Goal: Find specific page/section: Find specific page/section

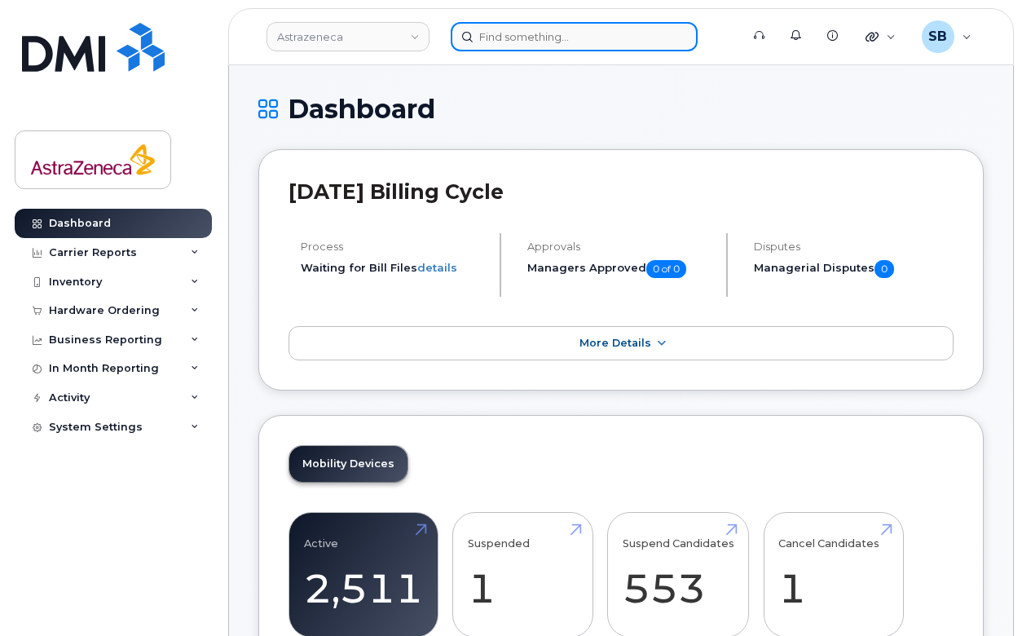
click at [551, 31] on input at bounding box center [574, 36] width 247 height 29
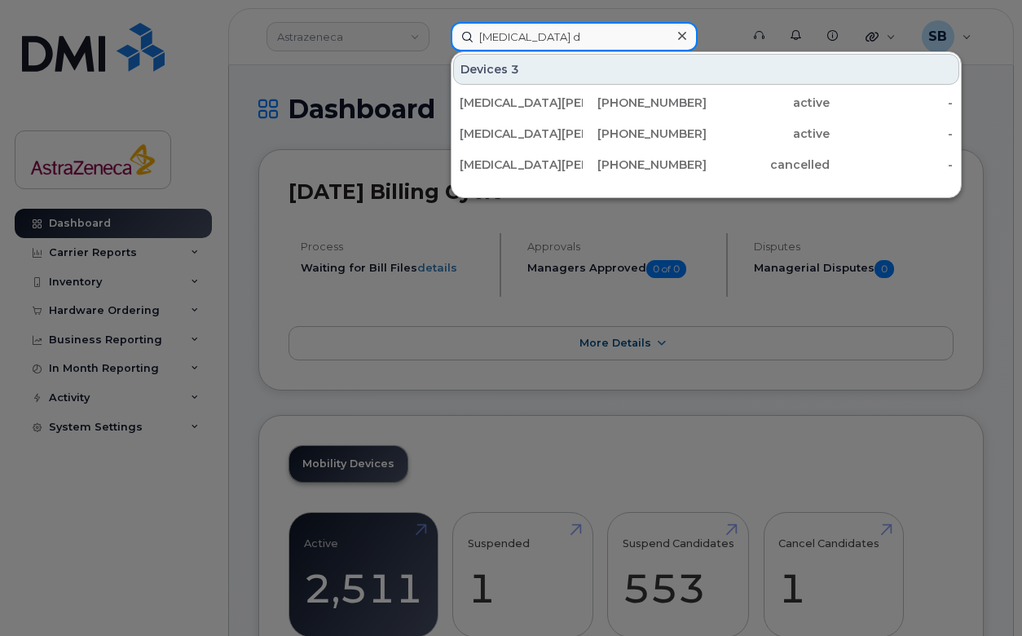
type input "nikita du"
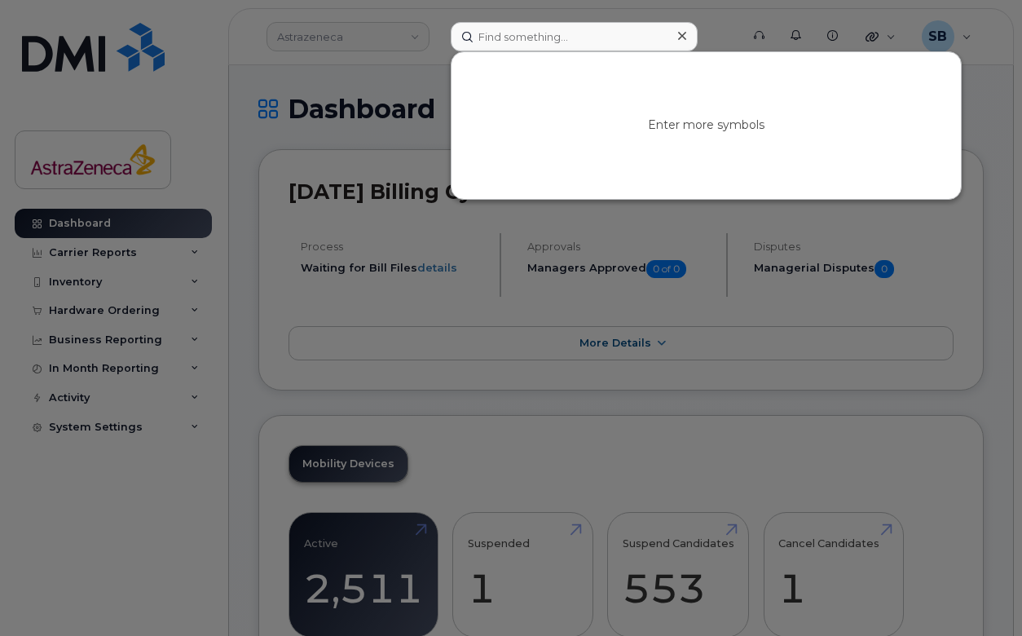
click at [329, 106] on div at bounding box center [511, 318] width 1022 height 636
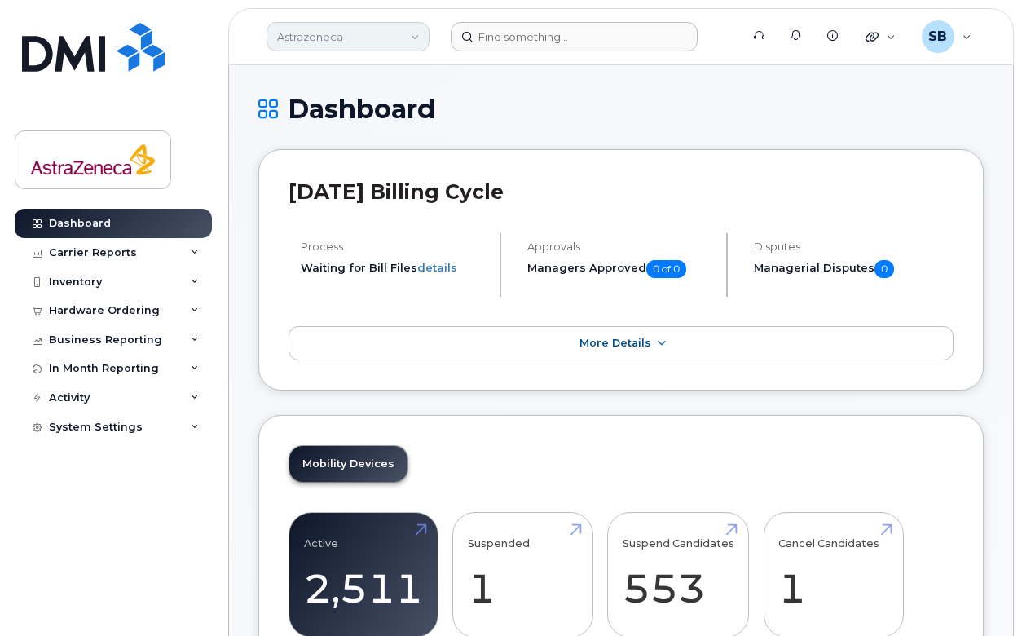
click at [314, 38] on link "Astrazeneca" at bounding box center [348, 36] width 163 height 29
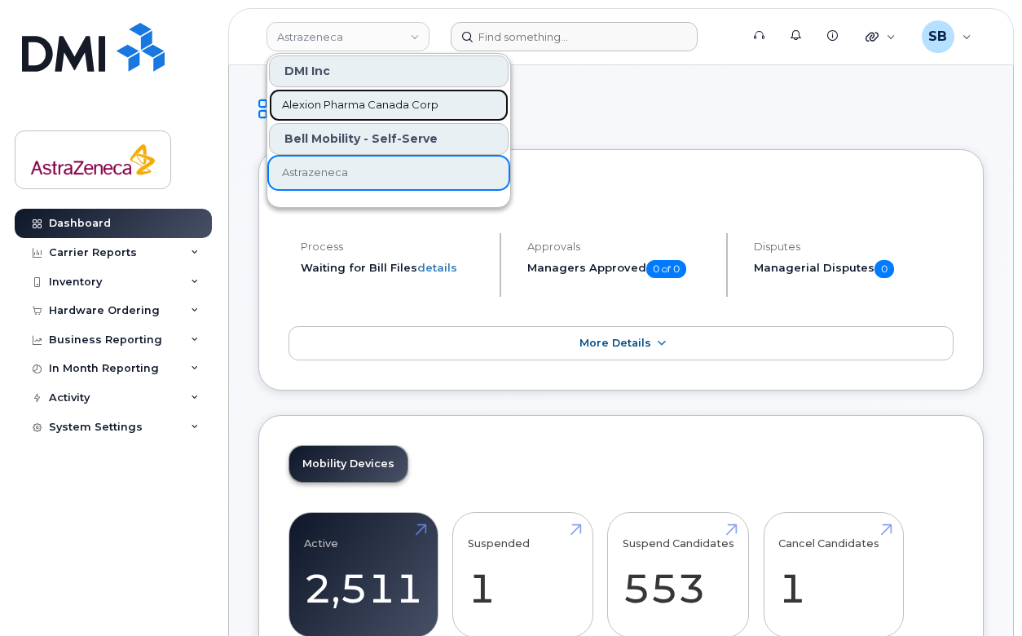
click at [362, 103] on span "Alexion Pharma Canada Corp" at bounding box center [360, 105] width 157 height 16
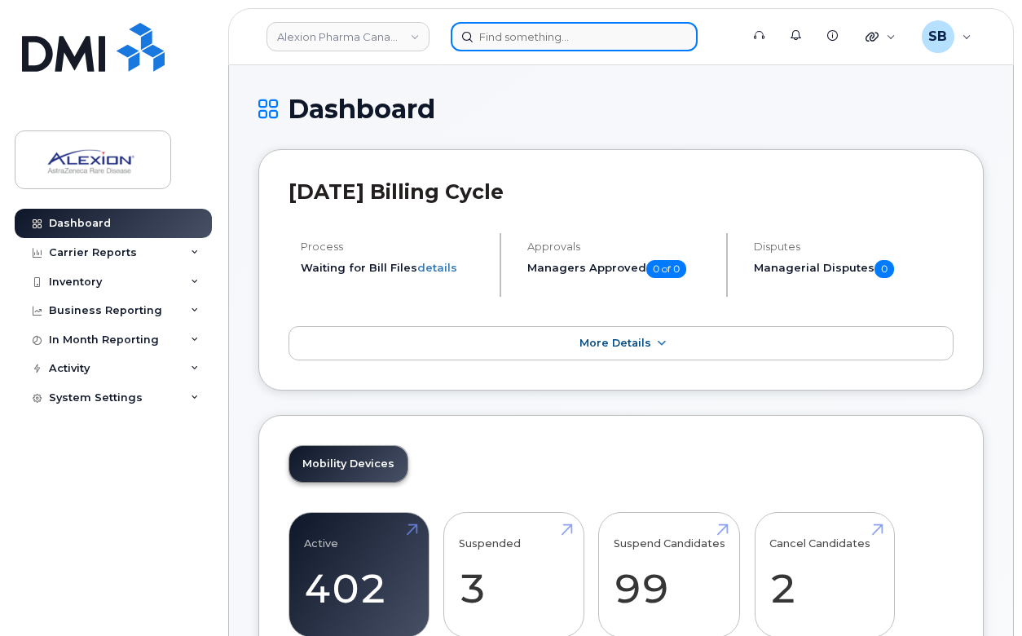
click at [564, 42] on input at bounding box center [574, 36] width 247 height 29
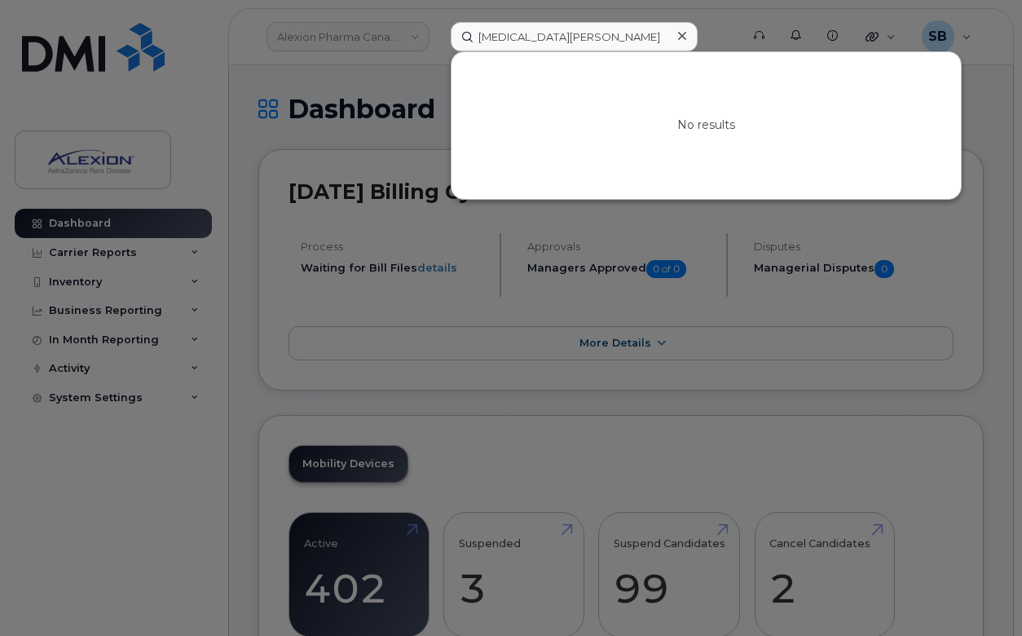
click at [329, 390] on div at bounding box center [511, 318] width 1022 height 636
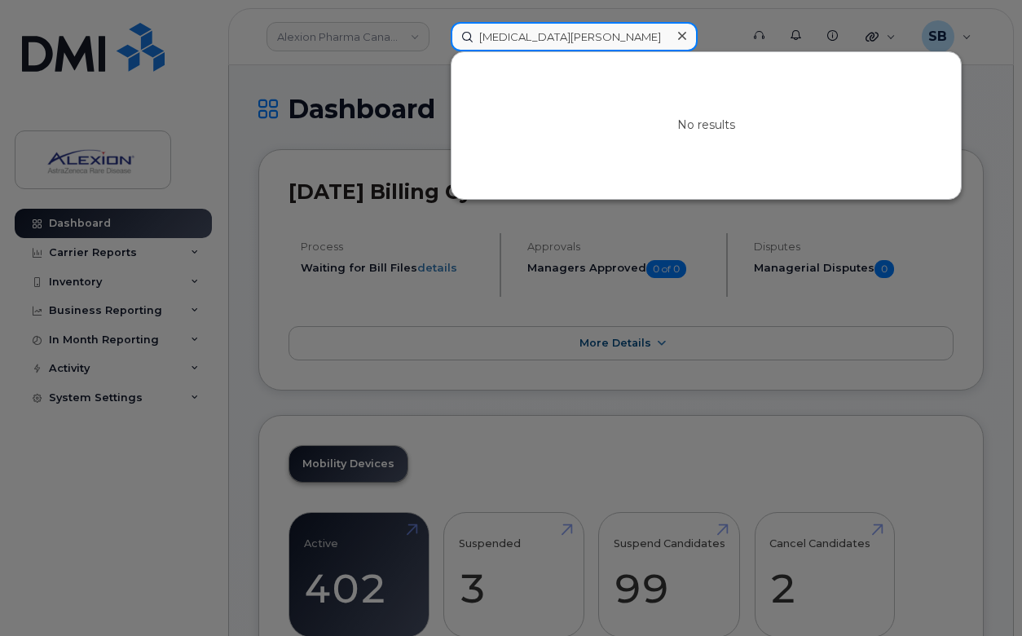
click at [495, 42] on input "[MEDICAL_DATA][PERSON_NAME]" at bounding box center [574, 36] width 247 height 29
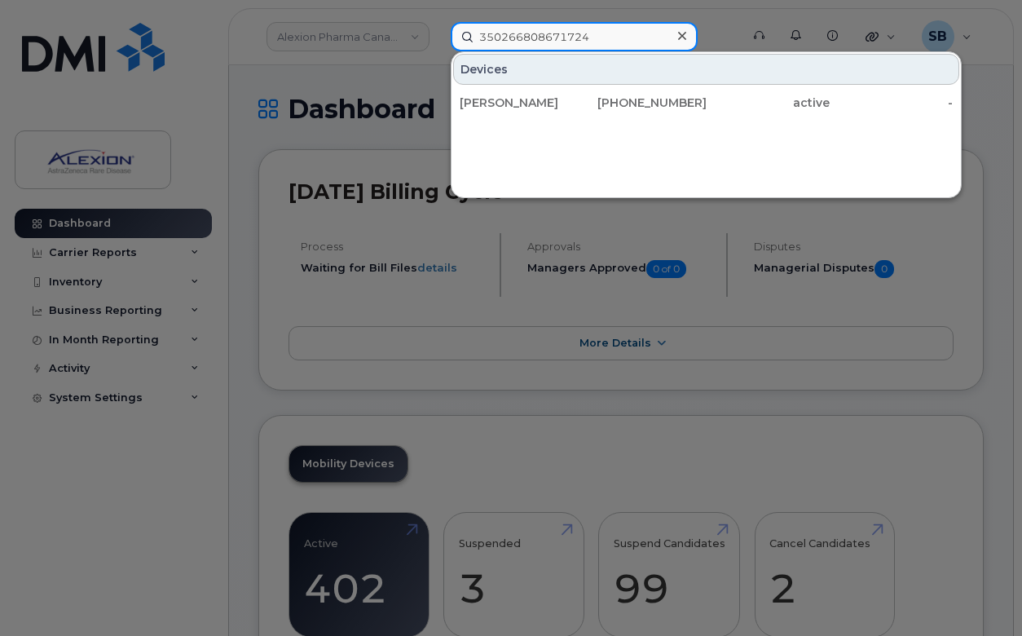
type input "350266808671724"
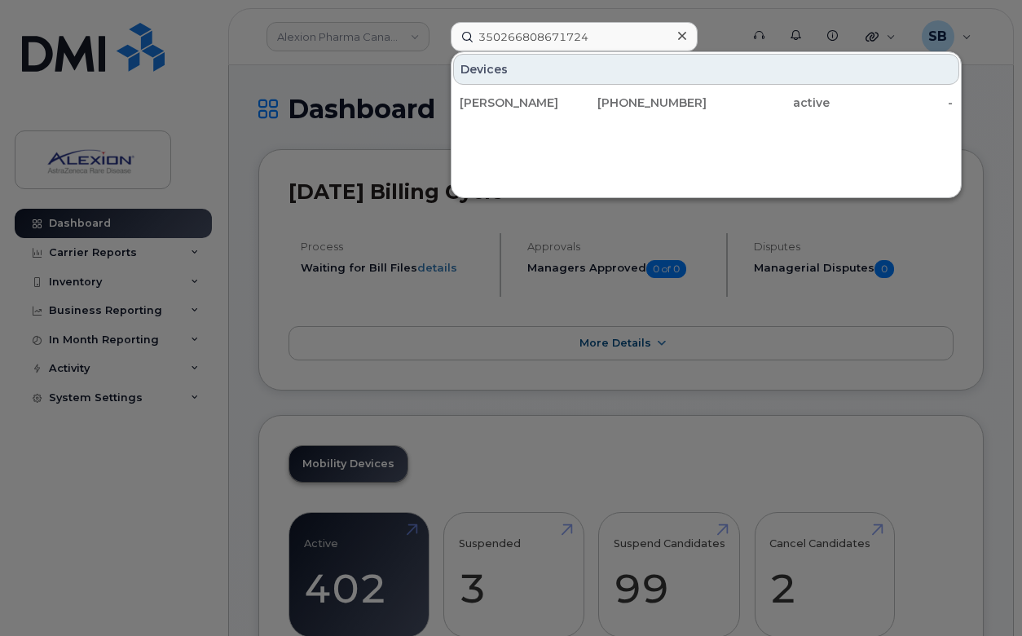
click at [528, 137] on div "Devices [PERSON_NAME] [PHONE_NUMBER] active -" at bounding box center [706, 124] width 511 height 147
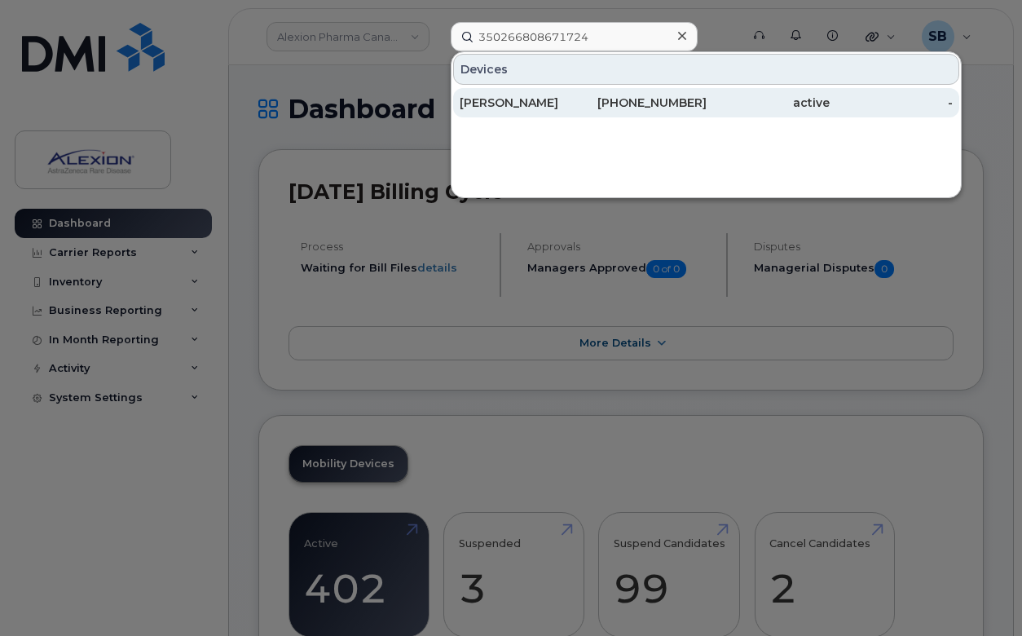
click at [574, 106] on div "[PERSON_NAME]" at bounding box center [521, 103] width 123 height 16
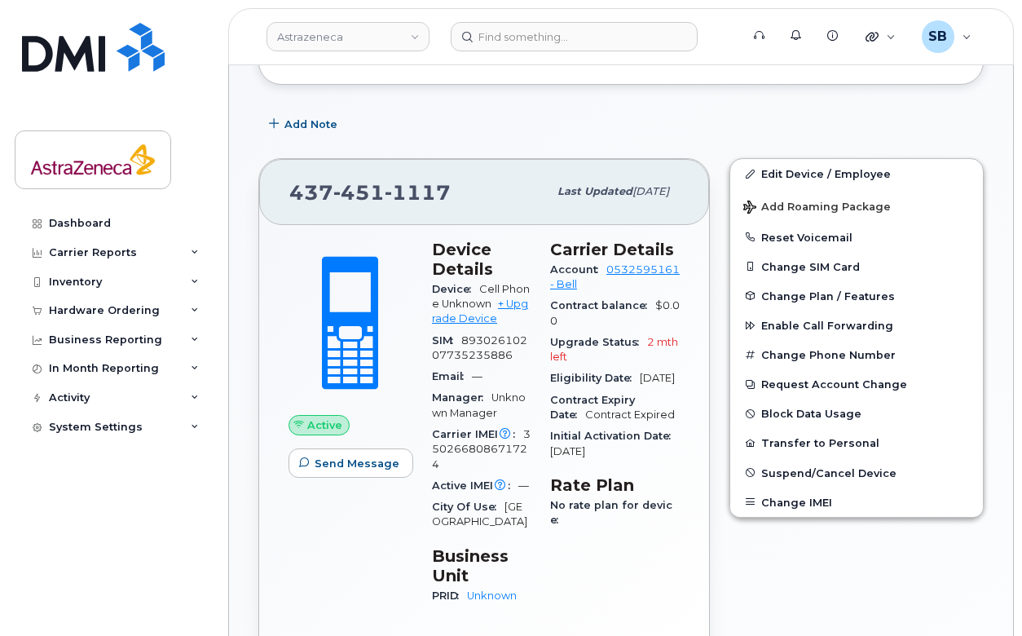
scroll to position [280, 0]
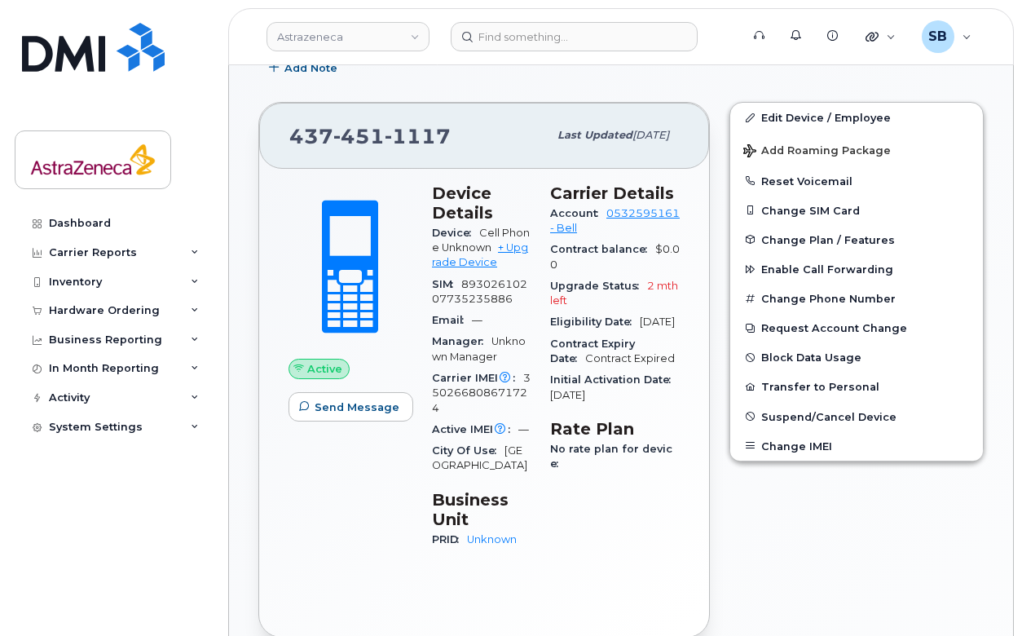
click at [531, 490] on h3 "Business Unit" at bounding box center [481, 509] width 99 height 39
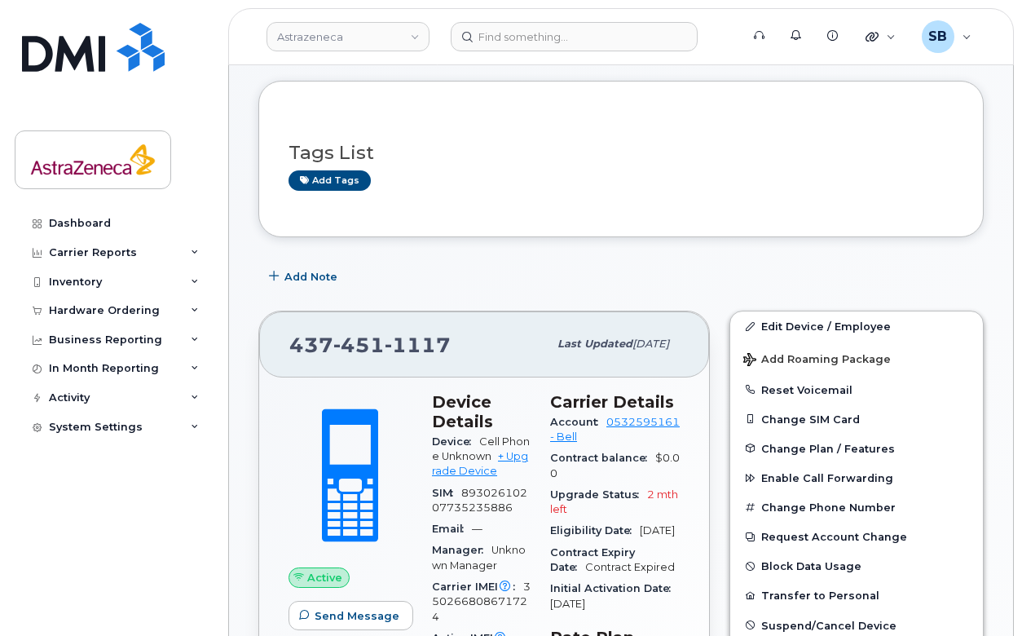
scroll to position [0, 0]
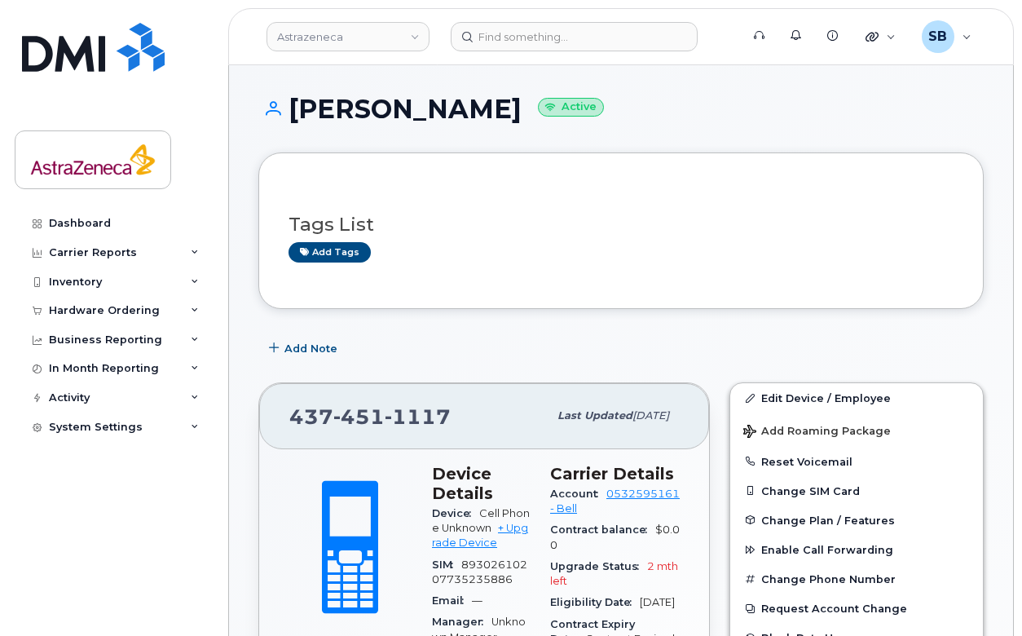
click at [563, 361] on div "Add Note" at bounding box center [621, 347] width 726 height 29
